Goal: Information Seeking & Learning: Learn about a topic

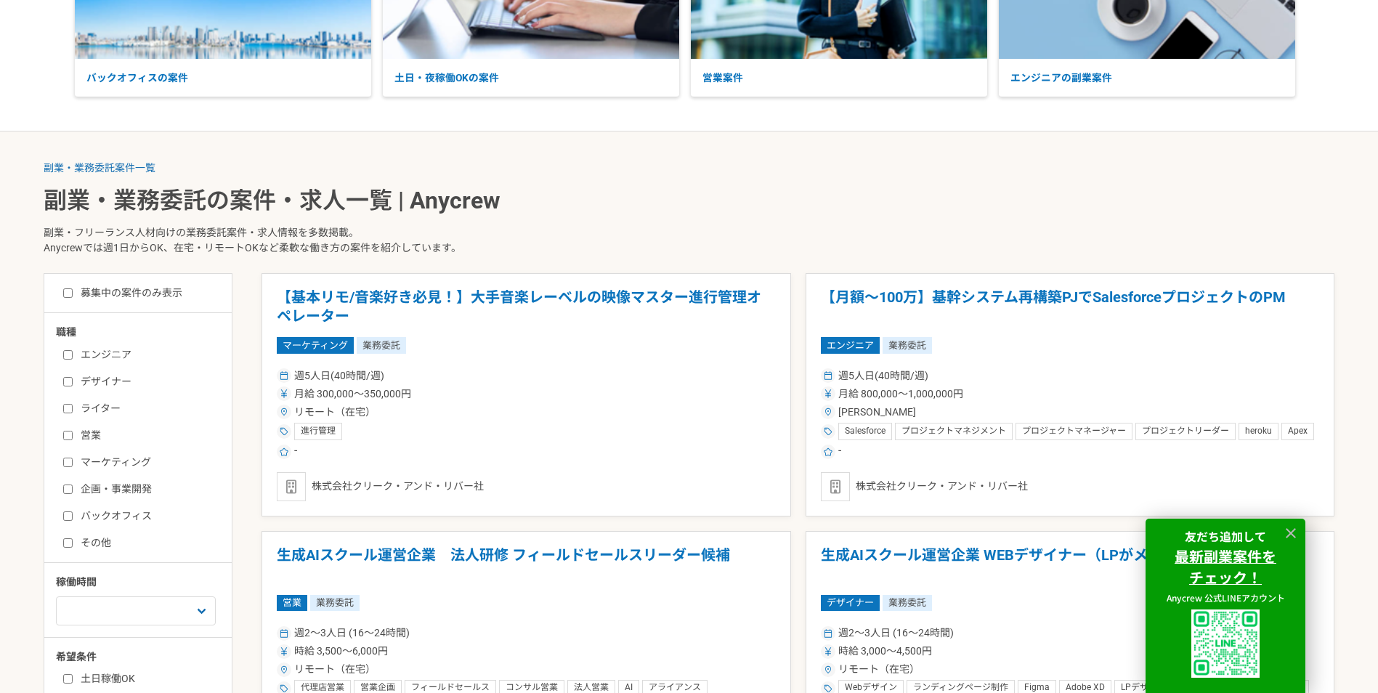
scroll to position [218, 0]
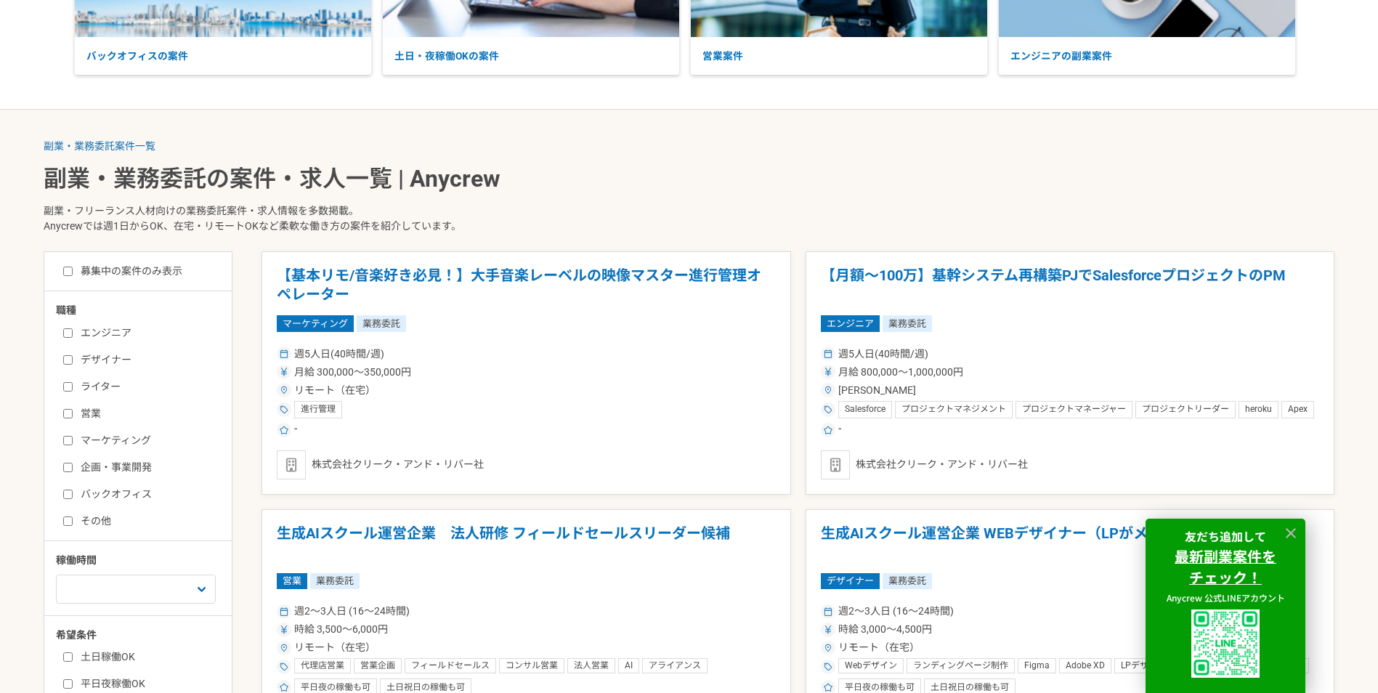
click at [65, 440] on input "マーケティング" at bounding box center [67, 440] width 9 height 9
checkbox input "true"
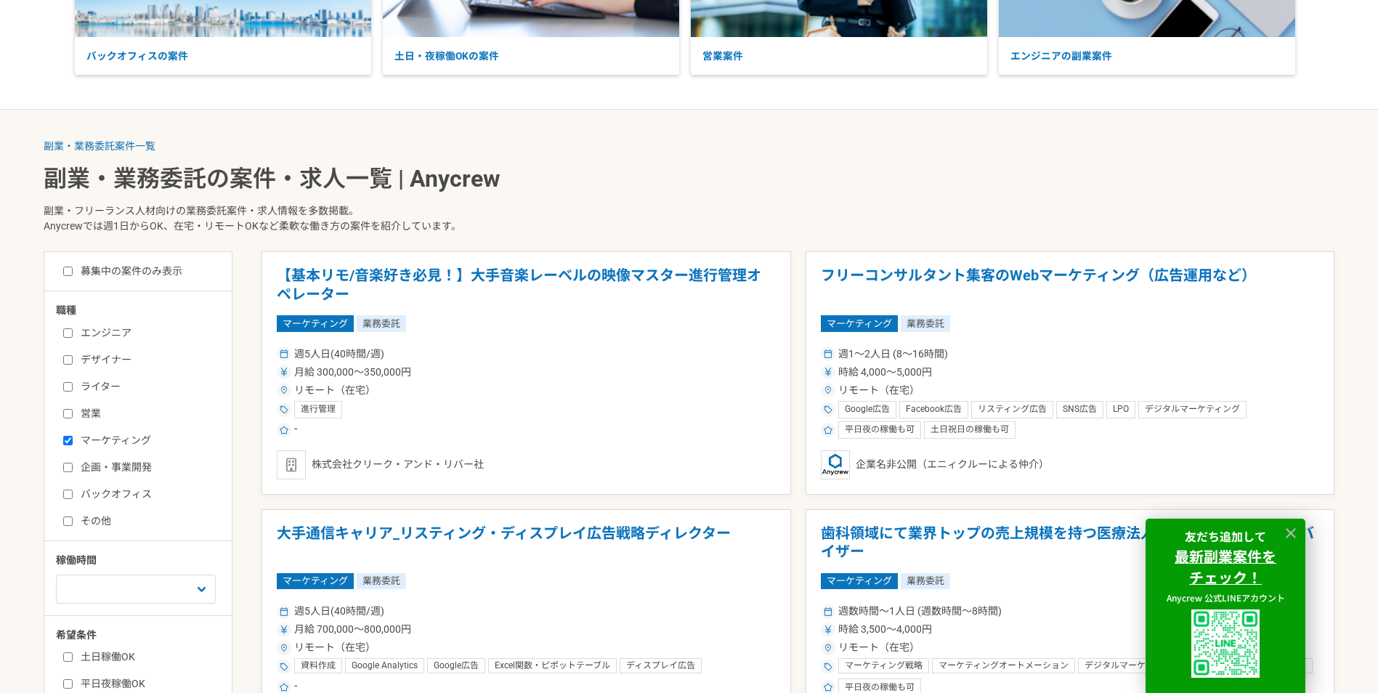
click at [66, 465] on input "企画・事業開発" at bounding box center [67, 467] width 9 height 9
checkbox input "true"
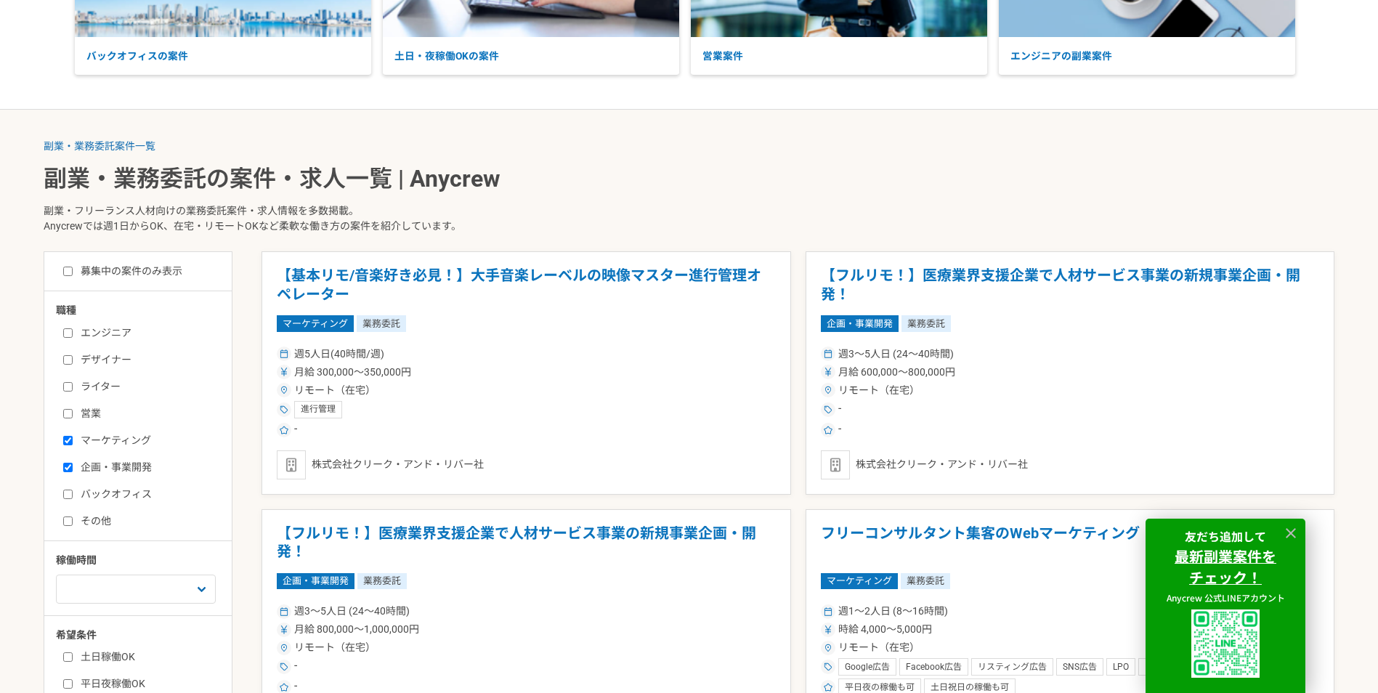
click at [68, 496] on input "バックオフィス" at bounding box center [67, 494] width 9 height 9
checkbox input "true"
click at [69, 359] on input "デザイナー" at bounding box center [67, 359] width 9 height 9
checkbox input "true"
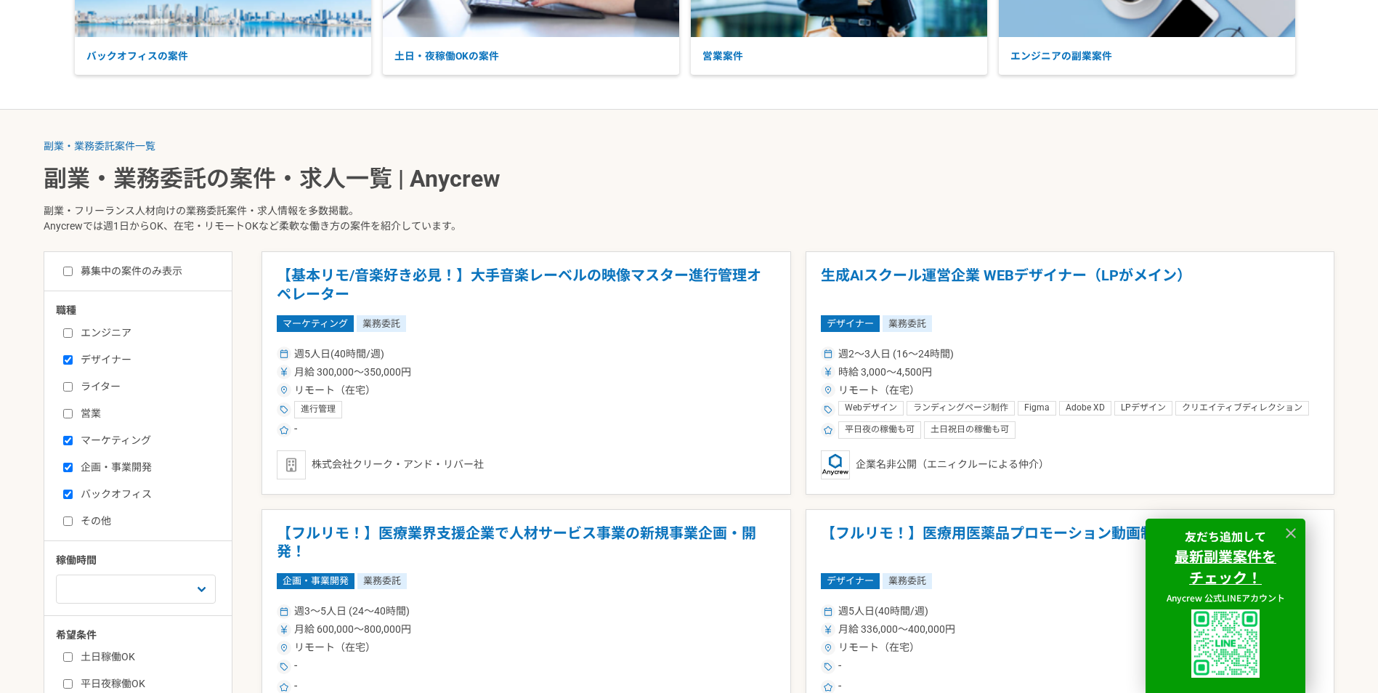
click at [66, 387] on input "ライター" at bounding box center [67, 386] width 9 height 9
checkbox input "true"
click at [67, 518] on input "その他" at bounding box center [67, 521] width 9 height 9
checkbox input "true"
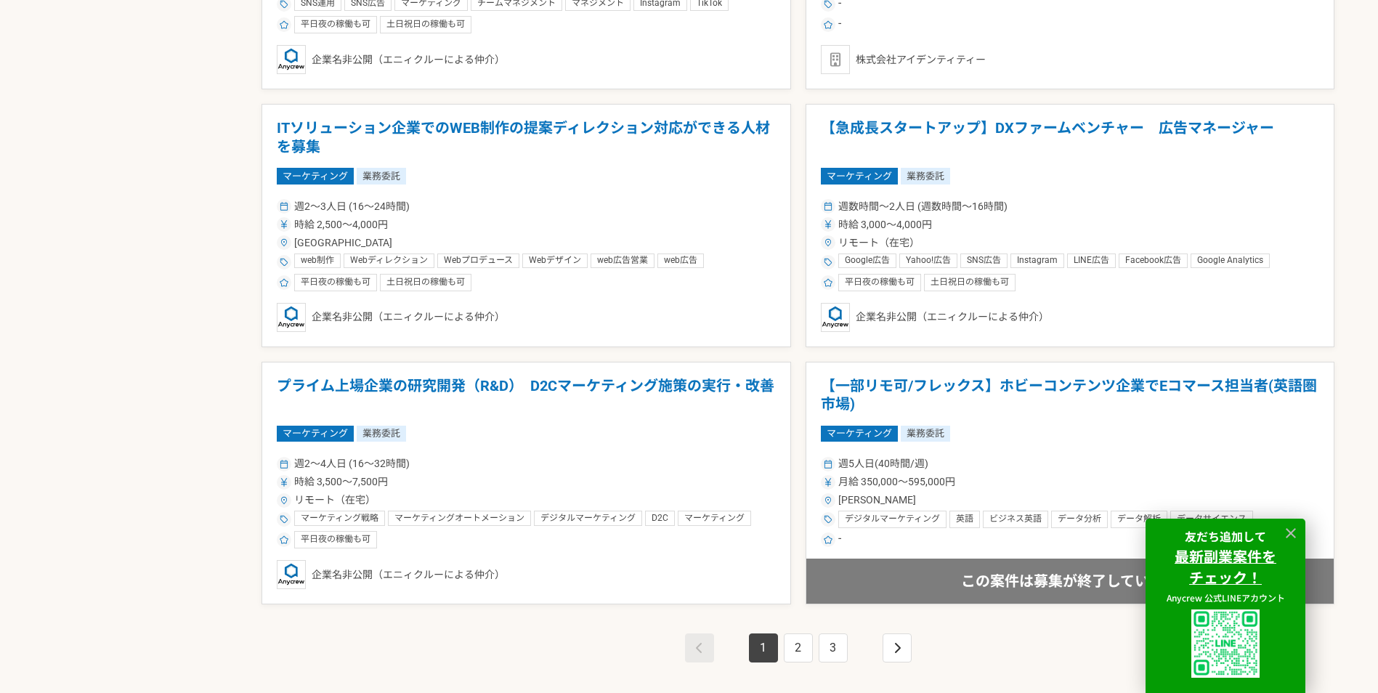
scroll to position [2470, 0]
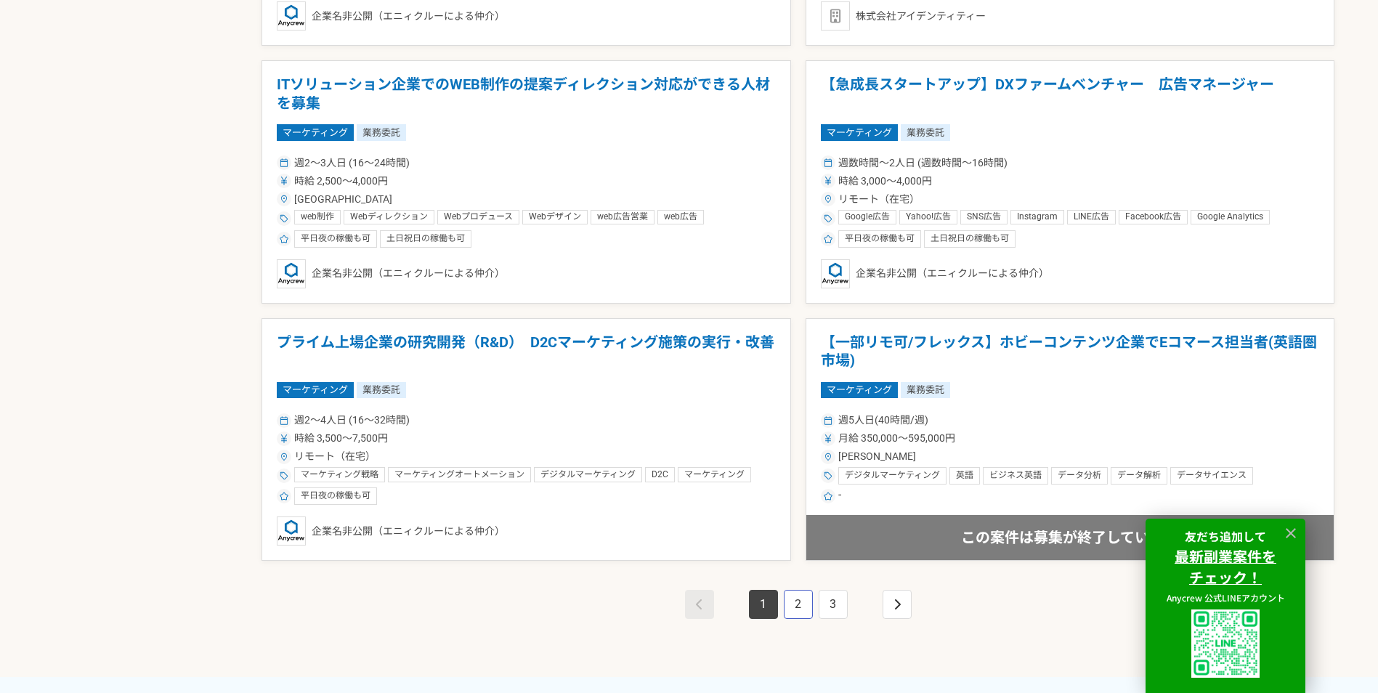
click at [804, 604] on link "2" at bounding box center [798, 604] width 29 height 29
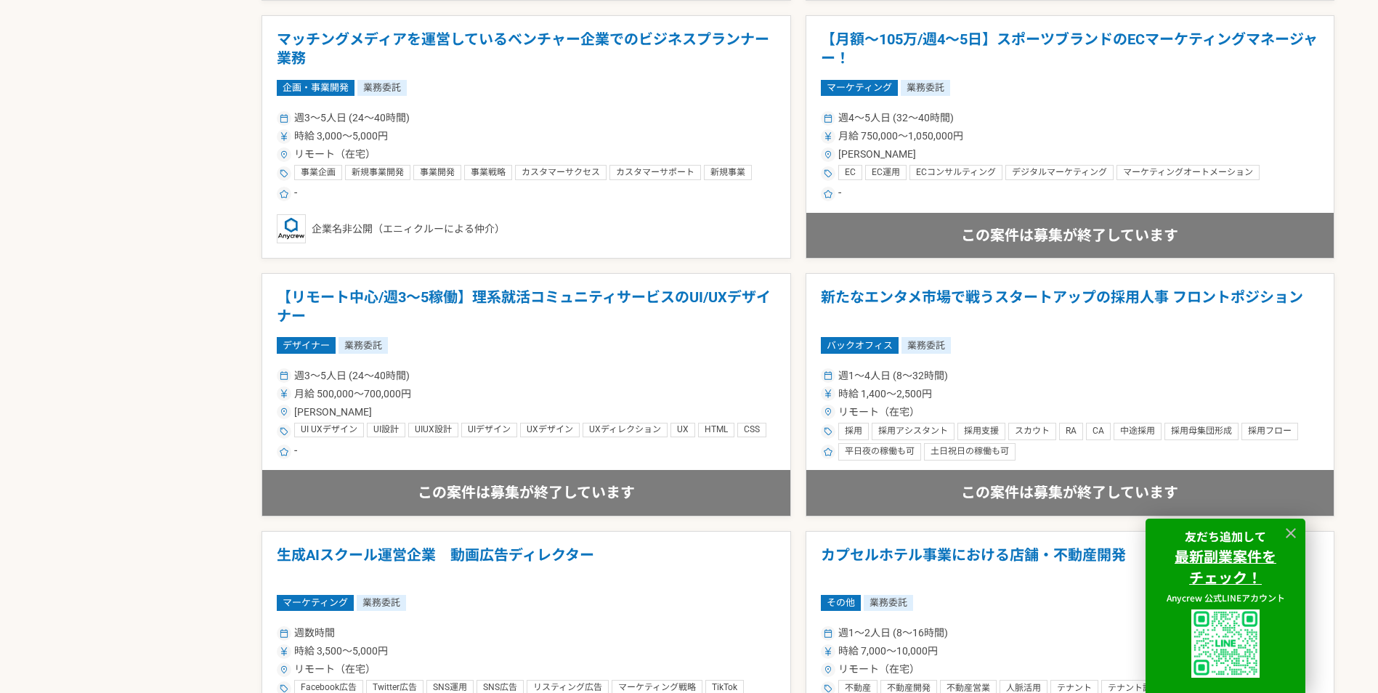
scroll to position [2470, 0]
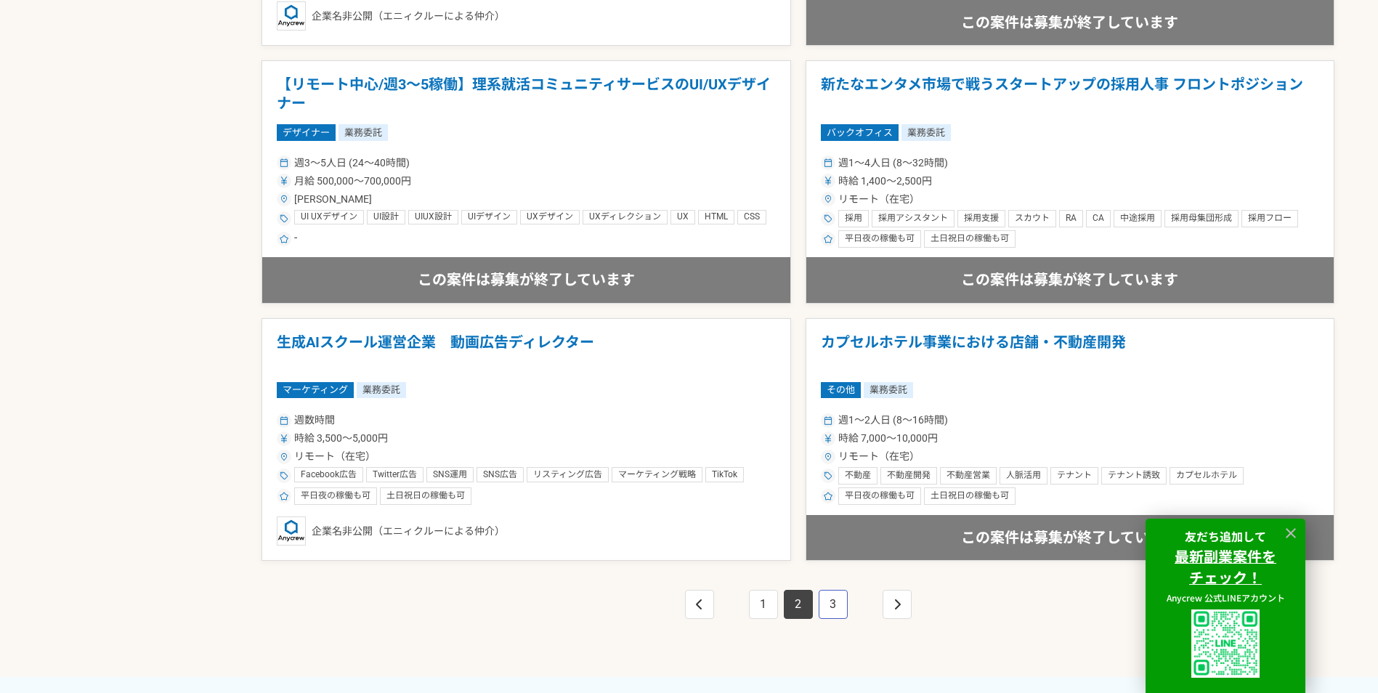
click at [826, 600] on link "3" at bounding box center [833, 604] width 29 height 29
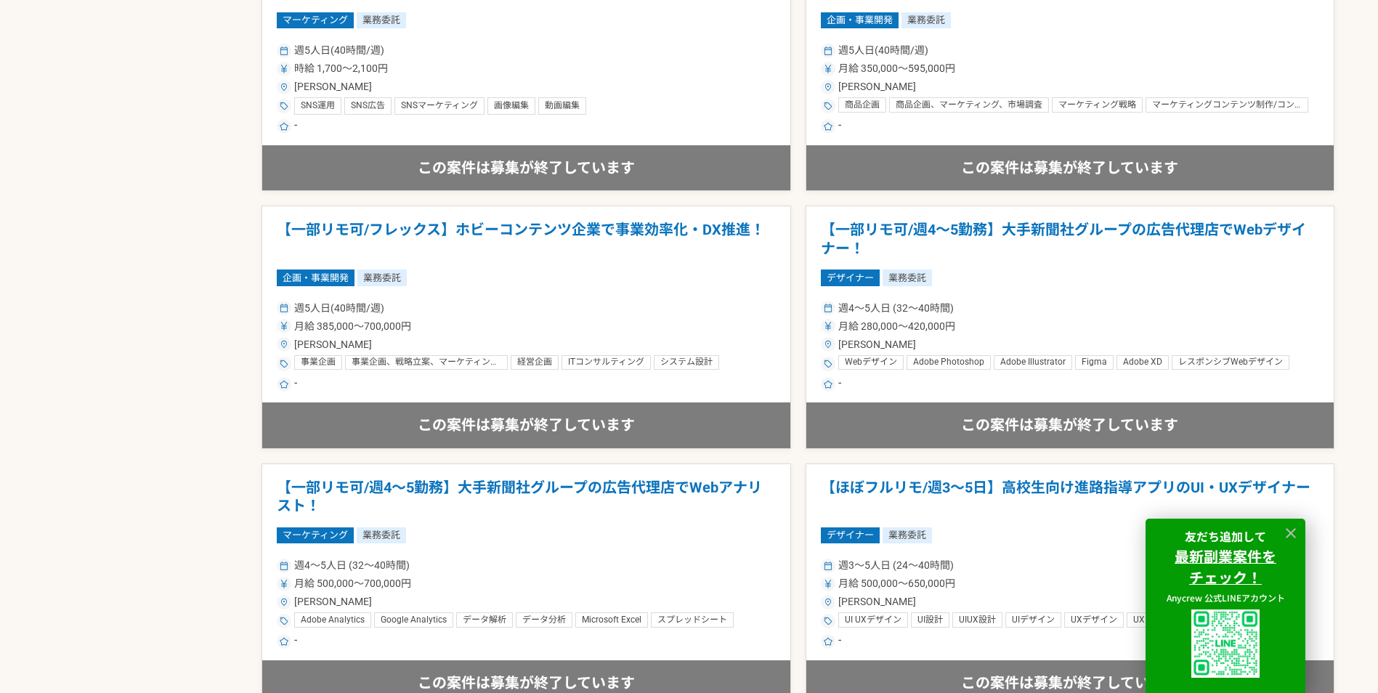
scroll to position [2906, 0]
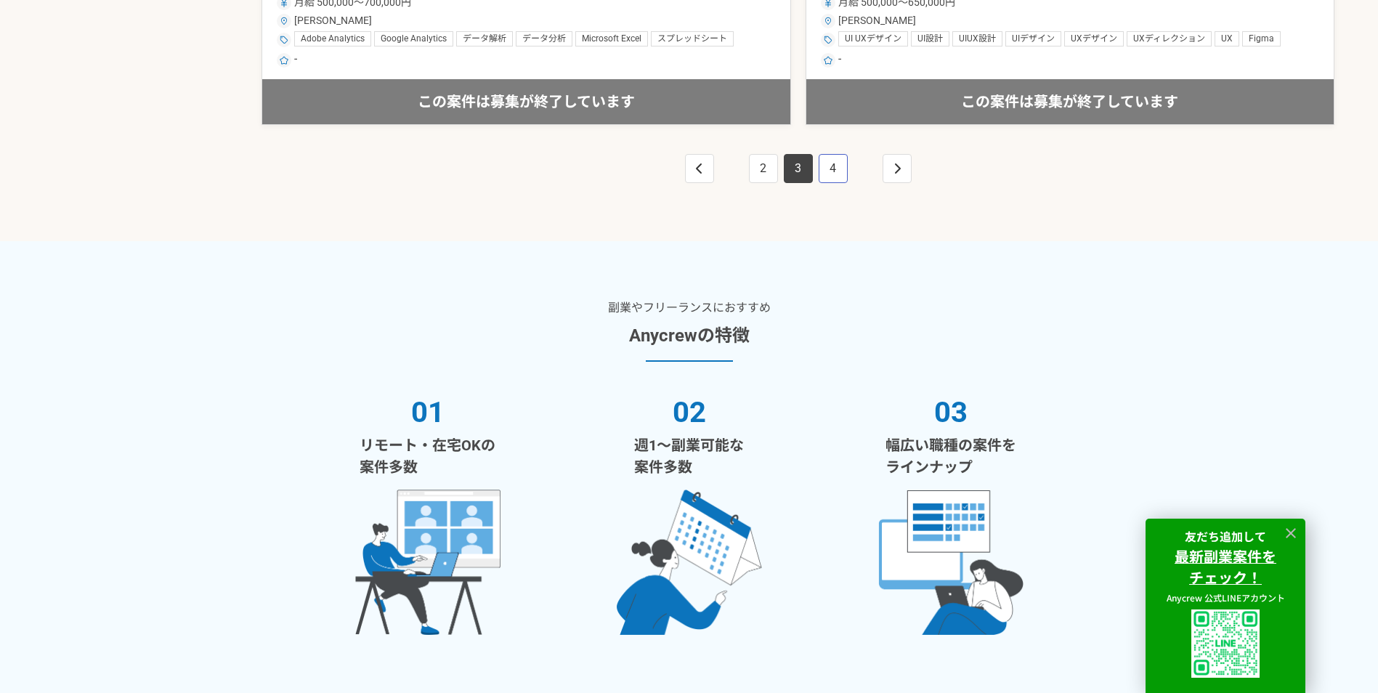
click at [840, 173] on link "4" at bounding box center [833, 168] width 29 height 29
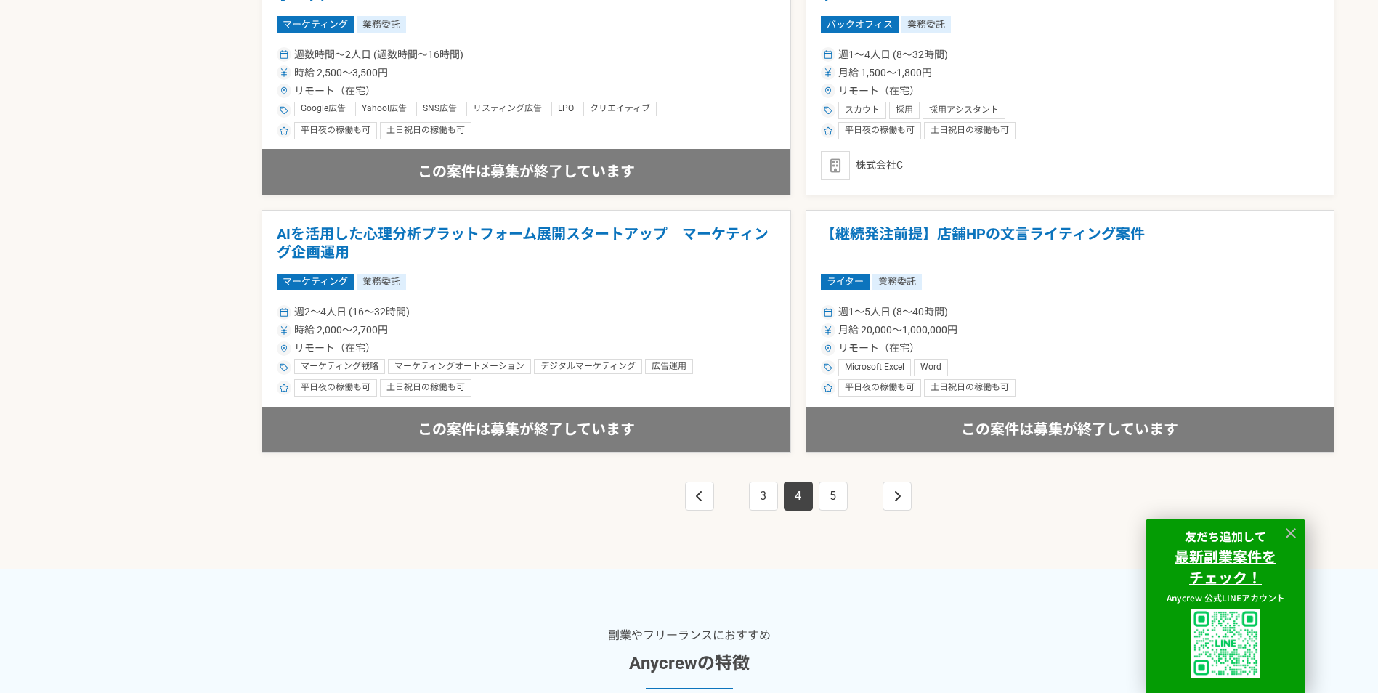
scroll to position [2616, 0]
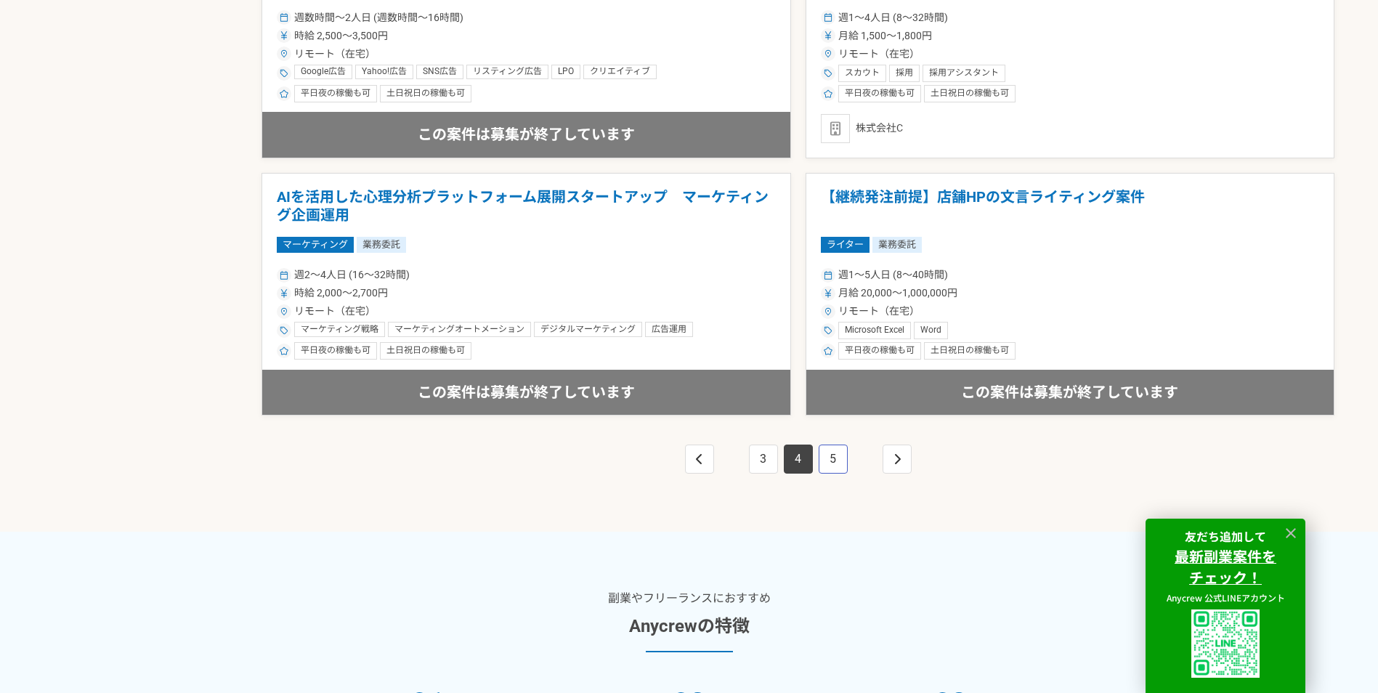
click at [843, 464] on link "5" at bounding box center [833, 459] width 29 height 29
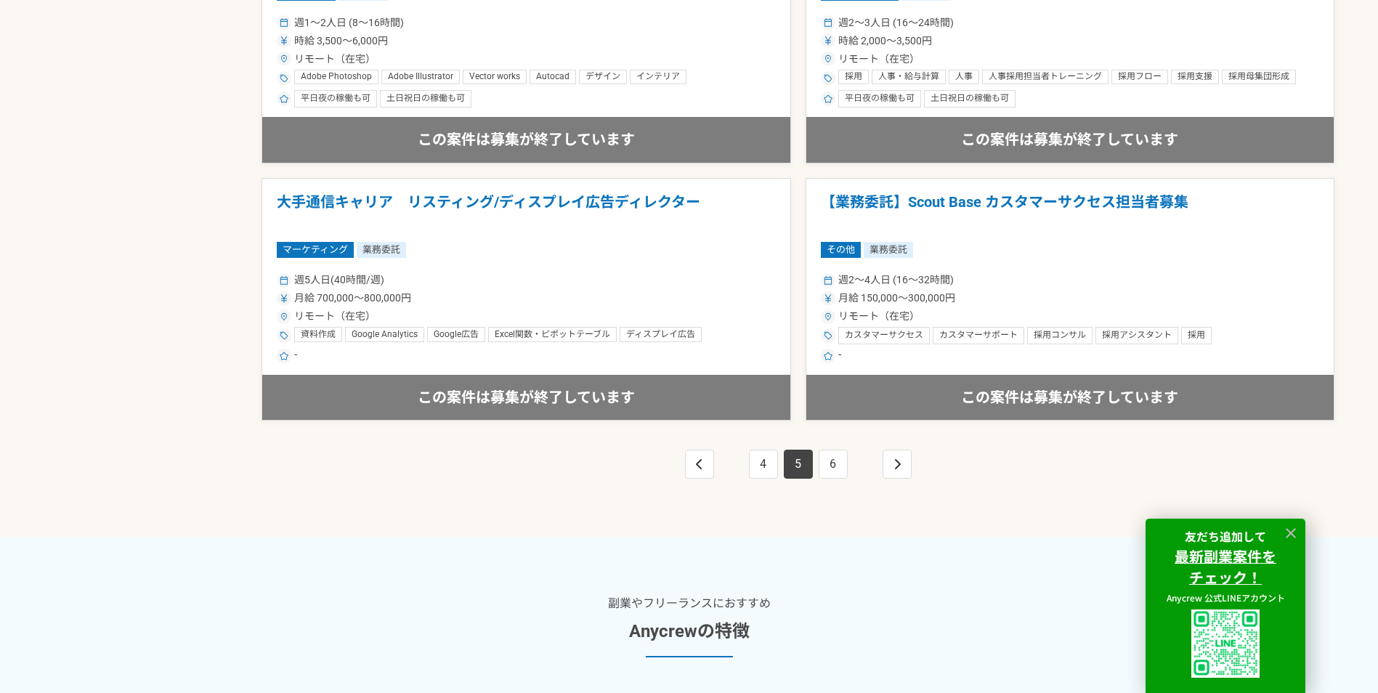
scroll to position [2616, 0]
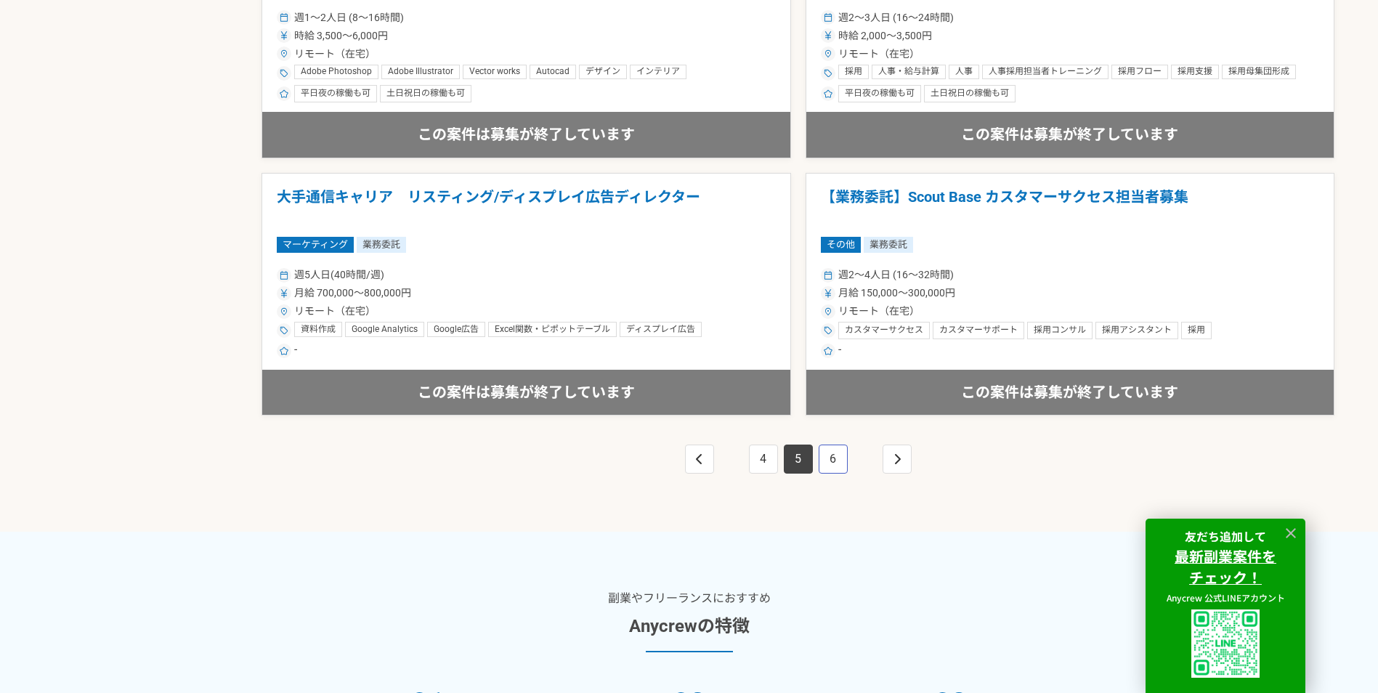
click at [832, 461] on link "6" at bounding box center [833, 459] width 29 height 29
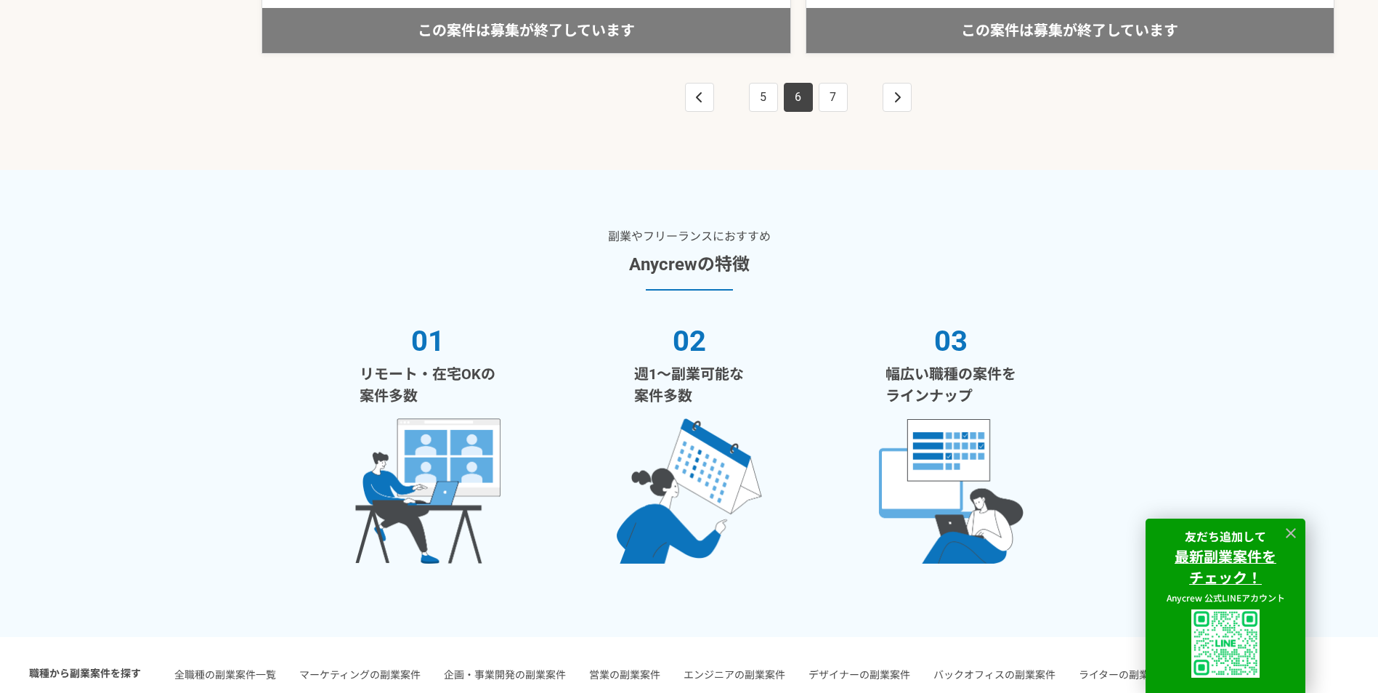
scroll to position [3268, 0]
